Goal: Ask a question

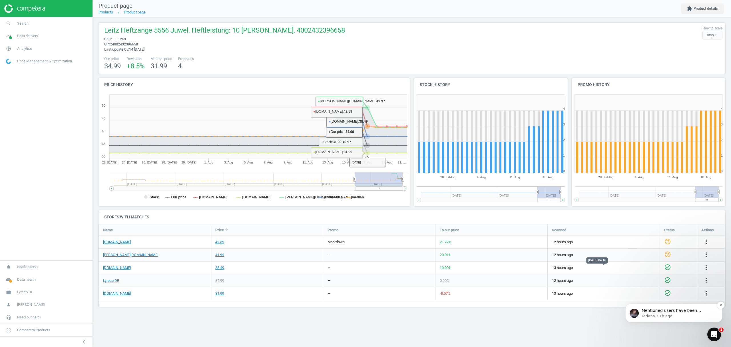
scroll to position [95, 638]
click at [664, 313] on p "Tetiana • 1h ago" at bounding box center [678, 315] width 74 height 5
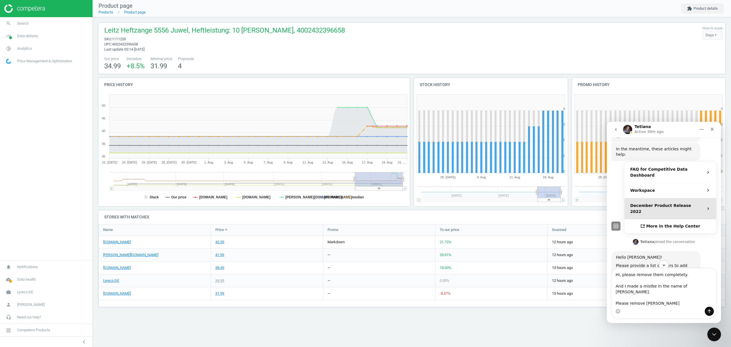
scroll to position [115, 0]
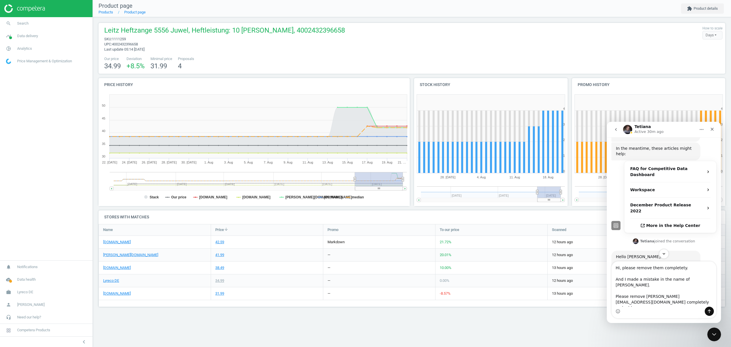
click at [691, 281] on textarea "Hi, please remove them completety. And I made a mistake in the name of [PERSON_…" at bounding box center [663, 283] width 104 height 45
type textarea "Hi, please remove them completety. And I made a mistake in the name of [EMAIL_A…"
click at [709, 311] on icon "Send a message…" at bounding box center [709, 311] width 5 height 5
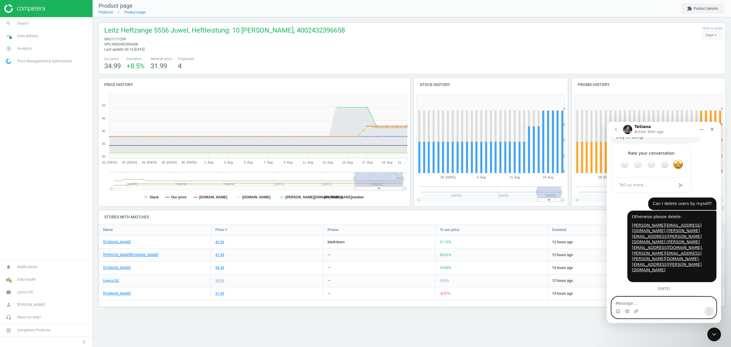
scroll to position [548, 0]
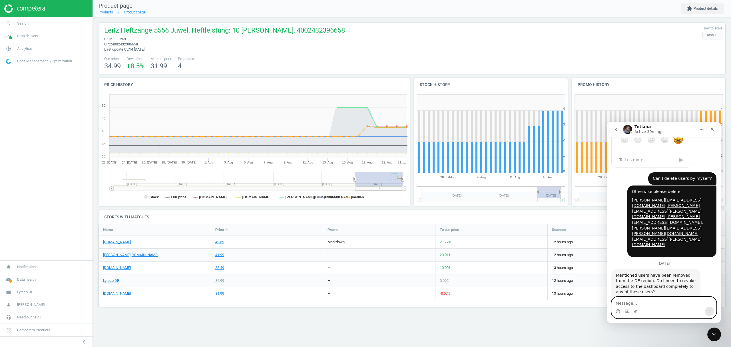
click at [674, 304] on textarea "Message…" at bounding box center [663, 302] width 104 height 10
type textarea "Thank you :-)"
click at [709, 311] on icon "Send a message…" at bounding box center [709, 311] width 5 height 5
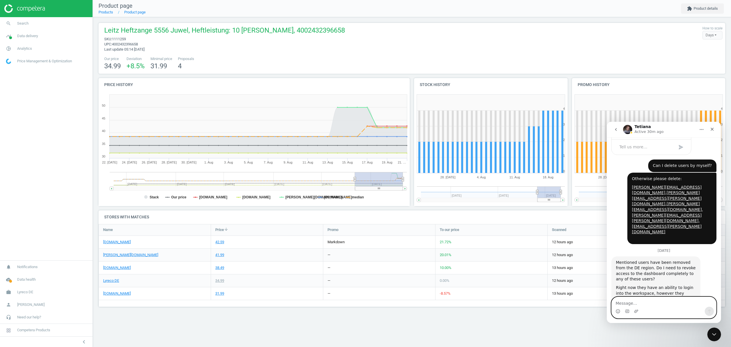
click at [651, 305] on textarea "Message…" at bounding box center [663, 302] width 104 height 10
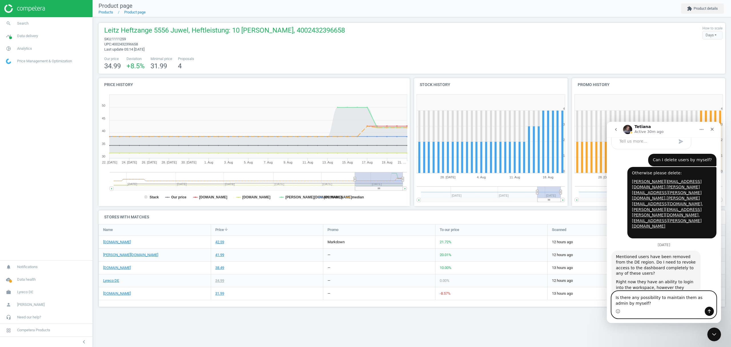
type textarea "Is there any possibility to maintain them as admin by myself?"
click at [709, 311] on icon "Send a message…" at bounding box center [709, 311] width 5 height 5
